Goal: Information Seeking & Learning: Understand process/instructions

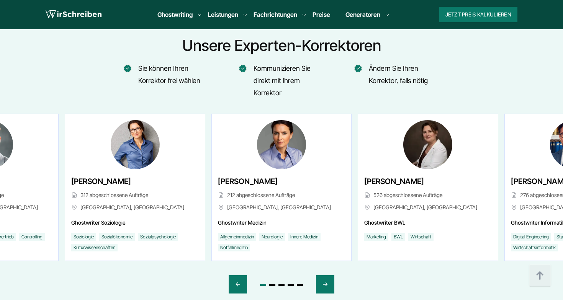
scroll to position [1741, 0]
click at [327, 284] on icon "Next slide" at bounding box center [325, 284] width 4 height 3
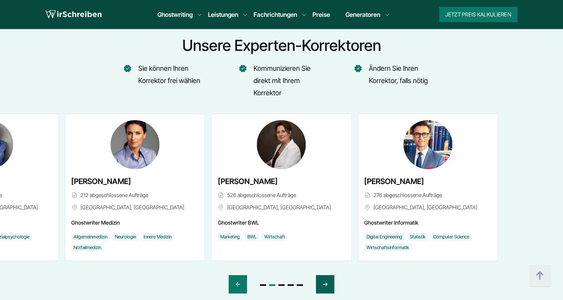
click at [327, 284] on icon "Next slide" at bounding box center [325, 284] width 4 height 3
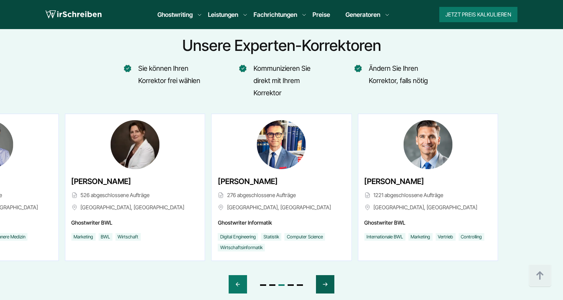
click at [327, 284] on icon "Next slide" at bounding box center [325, 284] width 4 height 3
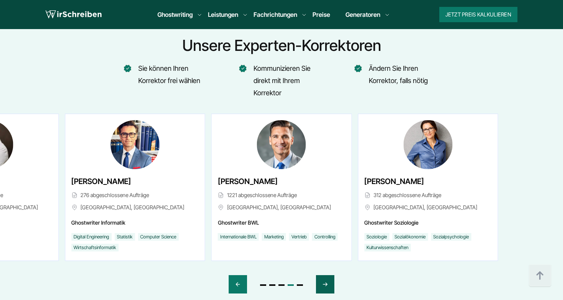
click at [327, 284] on icon "Next slide" at bounding box center [325, 284] width 4 height 3
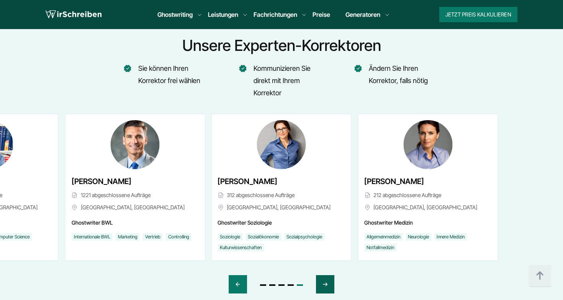
click at [327, 284] on icon "Next slide" at bounding box center [325, 284] width 4 height 3
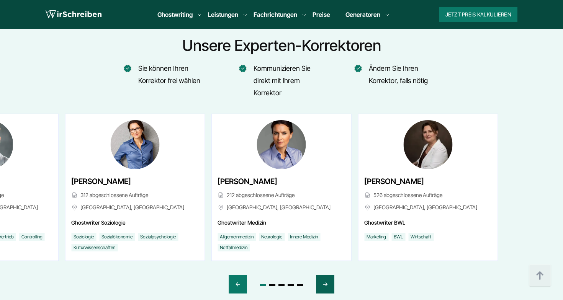
click at [327, 284] on icon "Next slide" at bounding box center [325, 284] width 4 height 3
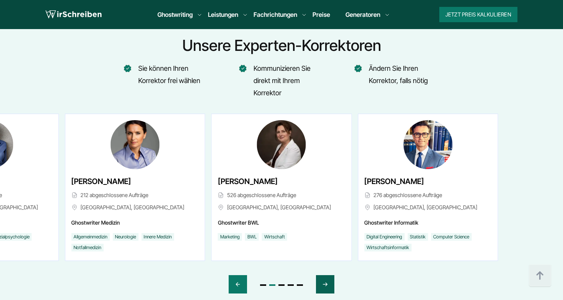
click at [327, 284] on icon "Next slide" at bounding box center [325, 284] width 4 height 3
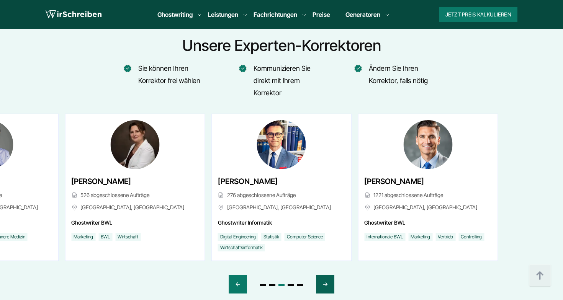
click at [327, 284] on icon "Next slide" at bounding box center [325, 284] width 4 height 3
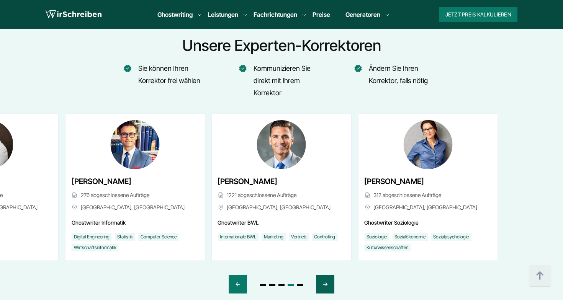
click at [327, 284] on icon "Next slide" at bounding box center [325, 284] width 4 height 3
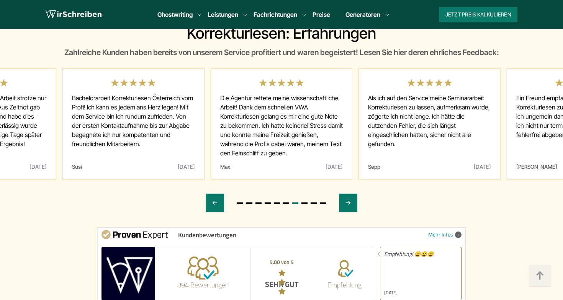
scroll to position [2139, 0]
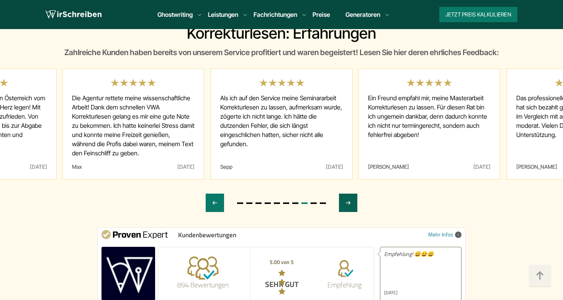
click at [344, 209] on div "Next slide" at bounding box center [348, 203] width 18 height 18
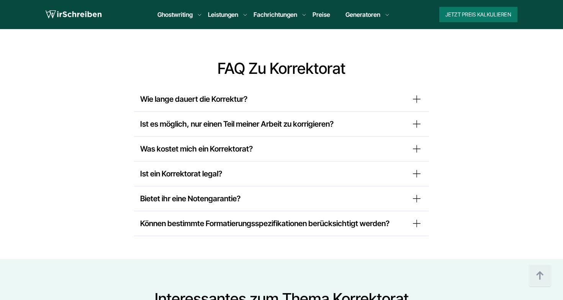
scroll to position [3418, 0]
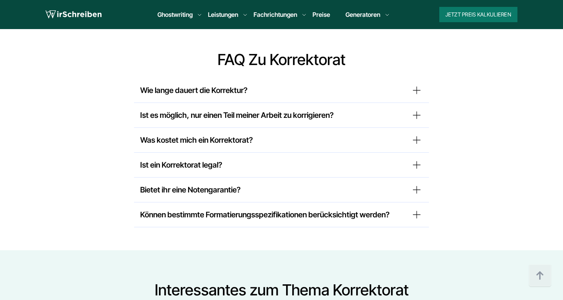
click at [237, 209] on summary "Können bestimmte Formatierungsspezifikationen berücksichtigt werden?" at bounding box center [281, 215] width 282 height 12
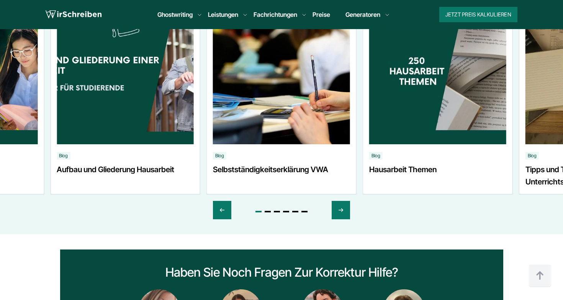
scroll to position [3763, 0]
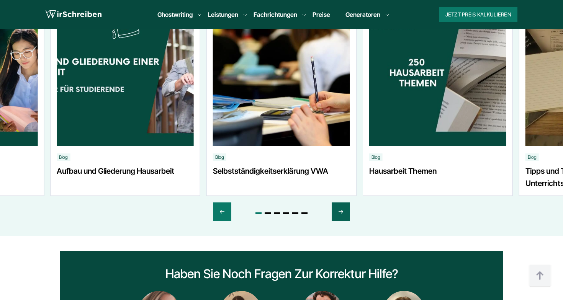
click at [343, 202] on icon "Next slide" at bounding box center [341, 211] width 6 height 18
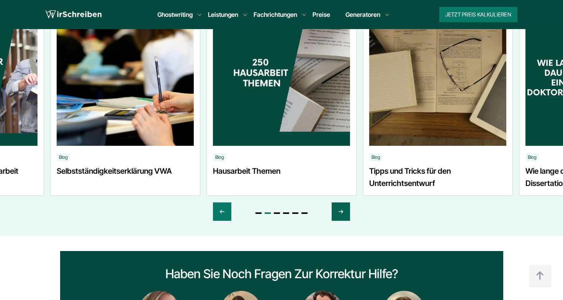
click at [343, 202] on icon "Next slide" at bounding box center [341, 211] width 6 height 18
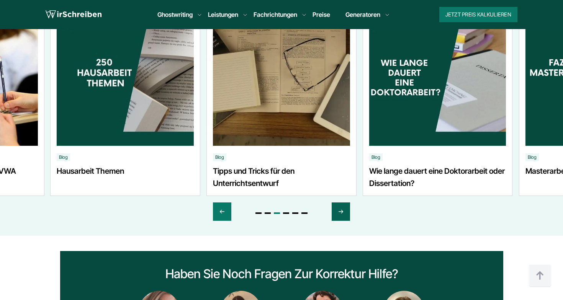
click at [343, 202] on icon "Next slide" at bounding box center [341, 211] width 6 height 18
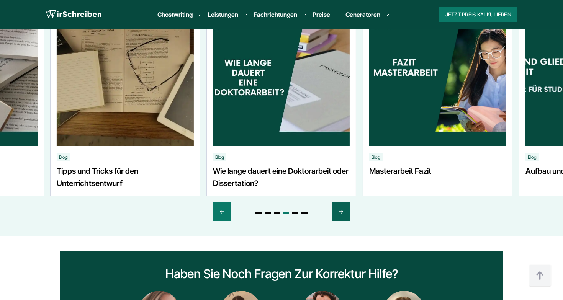
click at [343, 202] on icon "Next slide" at bounding box center [341, 211] width 6 height 18
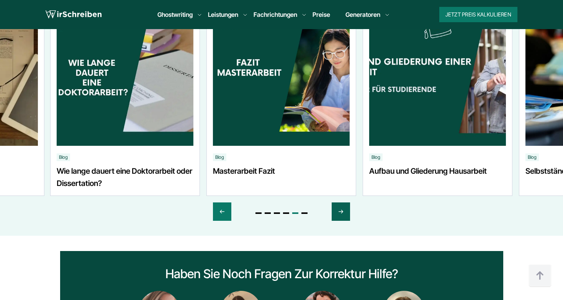
click at [343, 202] on icon "Next slide" at bounding box center [341, 211] width 6 height 18
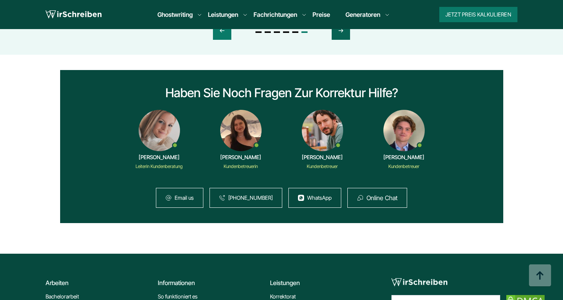
scroll to position [3941, 0]
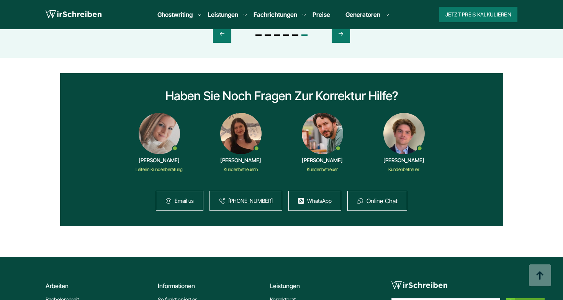
click at [321, 198] on link "WhatsApp" at bounding box center [319, 201] width 24 height 6
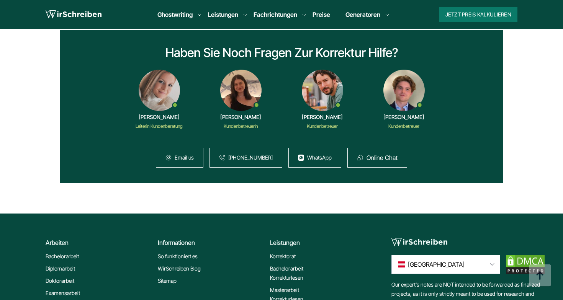
scroll to position [4022, 0]
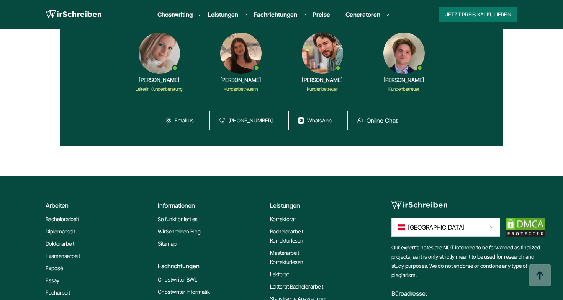
click at [380, 117] on button "Online Chat" at bounding box center [381, 120] width 31 height 7
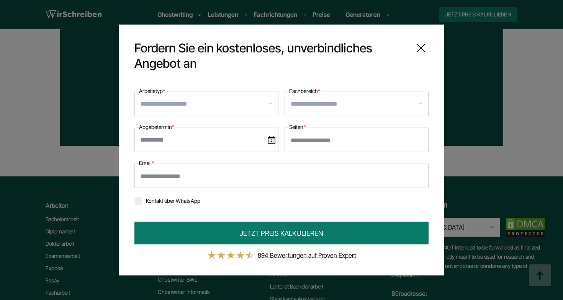
click at [419, 46] on icon at bounding box center [420, 48] width 15 height 15
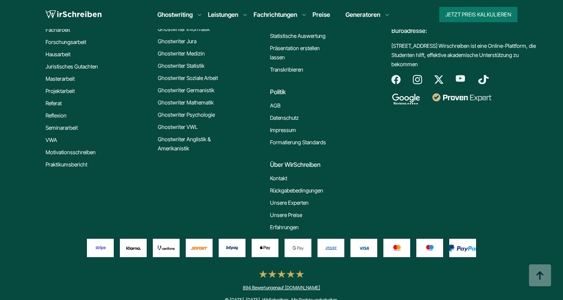
scroll to position [4284, 0]
